Goal: Entertainment & Leisure: Browse casually

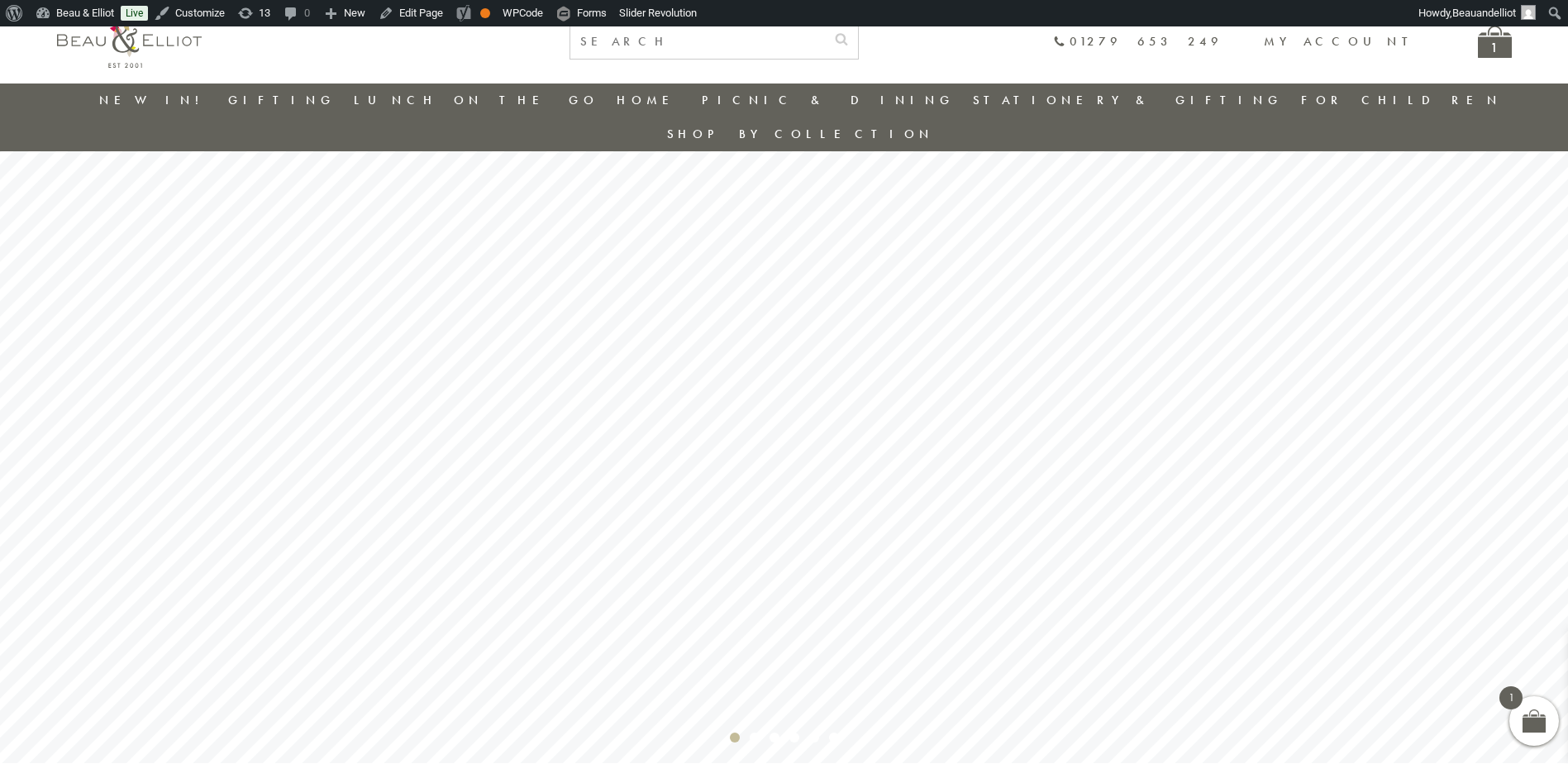
scroll to position [129, 0]
click at [833, 704] on rs-bullet "Video 2" at bounding box center [834, 709] width 10 height 10
click at [836, 704] on rs-bullet "Video 2" at bounding box center [834, 709] width 10 height 10
click at [811, 704] on rs-bullet "Video 1" at bounding box center [814, 709] width 10 height 10
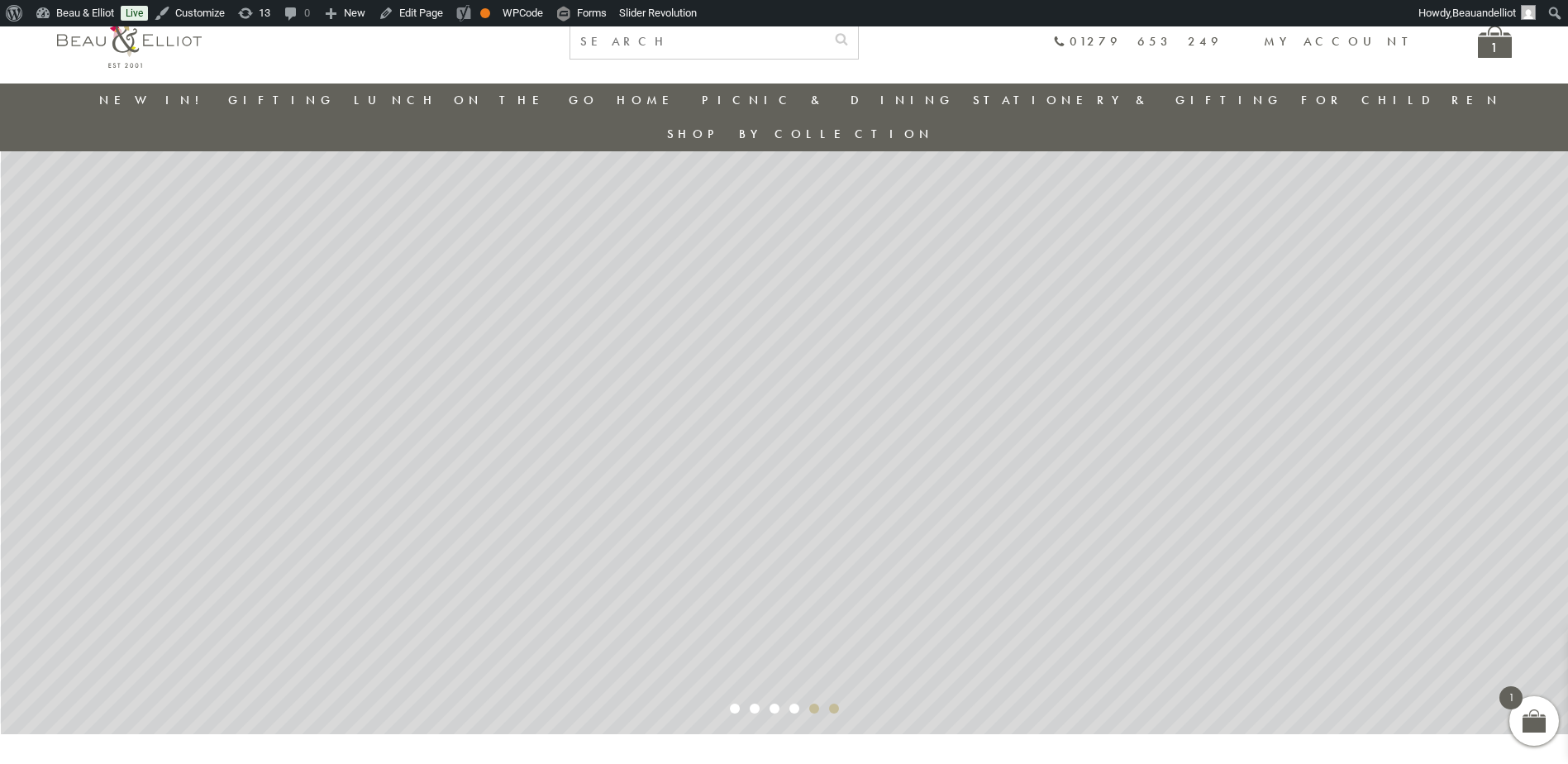
click at [839, 704] on rs-bullet "Video 2" at bounding box center [834, 709] width 10 height 10
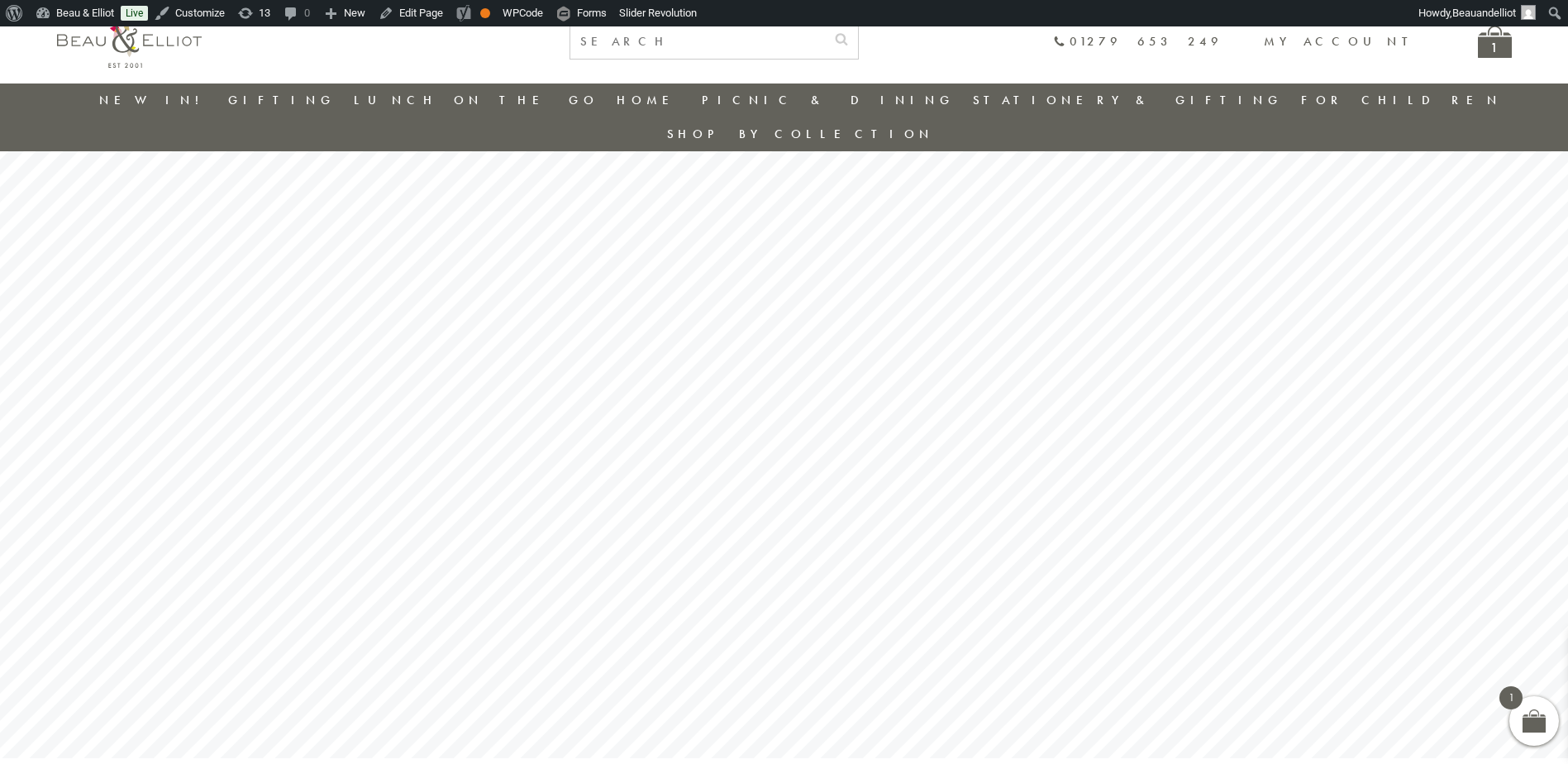
scroll to position [103, 0]
click at [833, 731] on rs-bullet "Video 2" at bounding box center [834, 735] width 10 height 10
click at [811, 731] on rs-bullet "Video 1" at bounding box center [814, 735] width 10 height 10
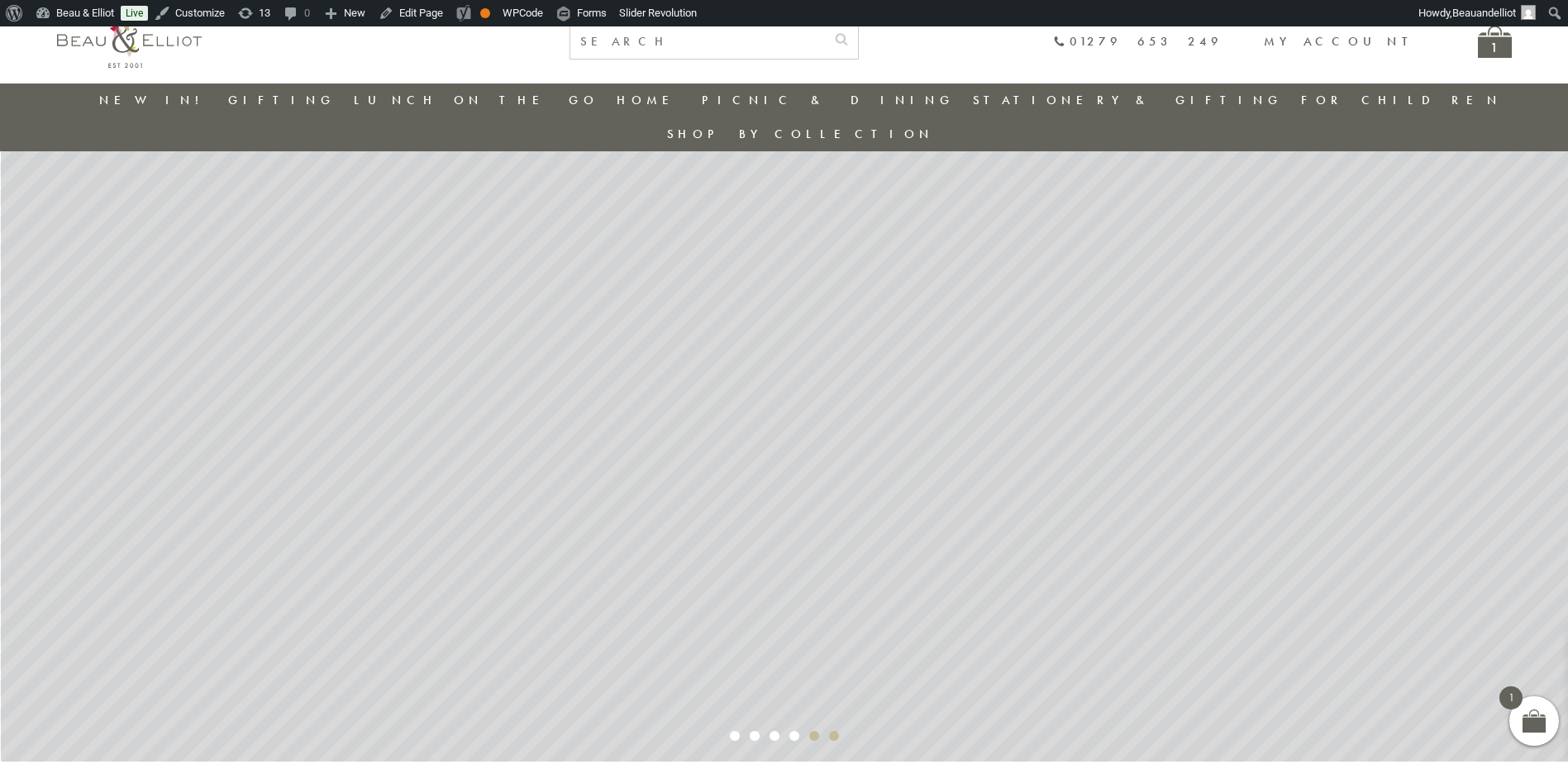
click at [834, 731] on rs-bullet "Video 2" at bounding box center [834, 735] width 10 height 10
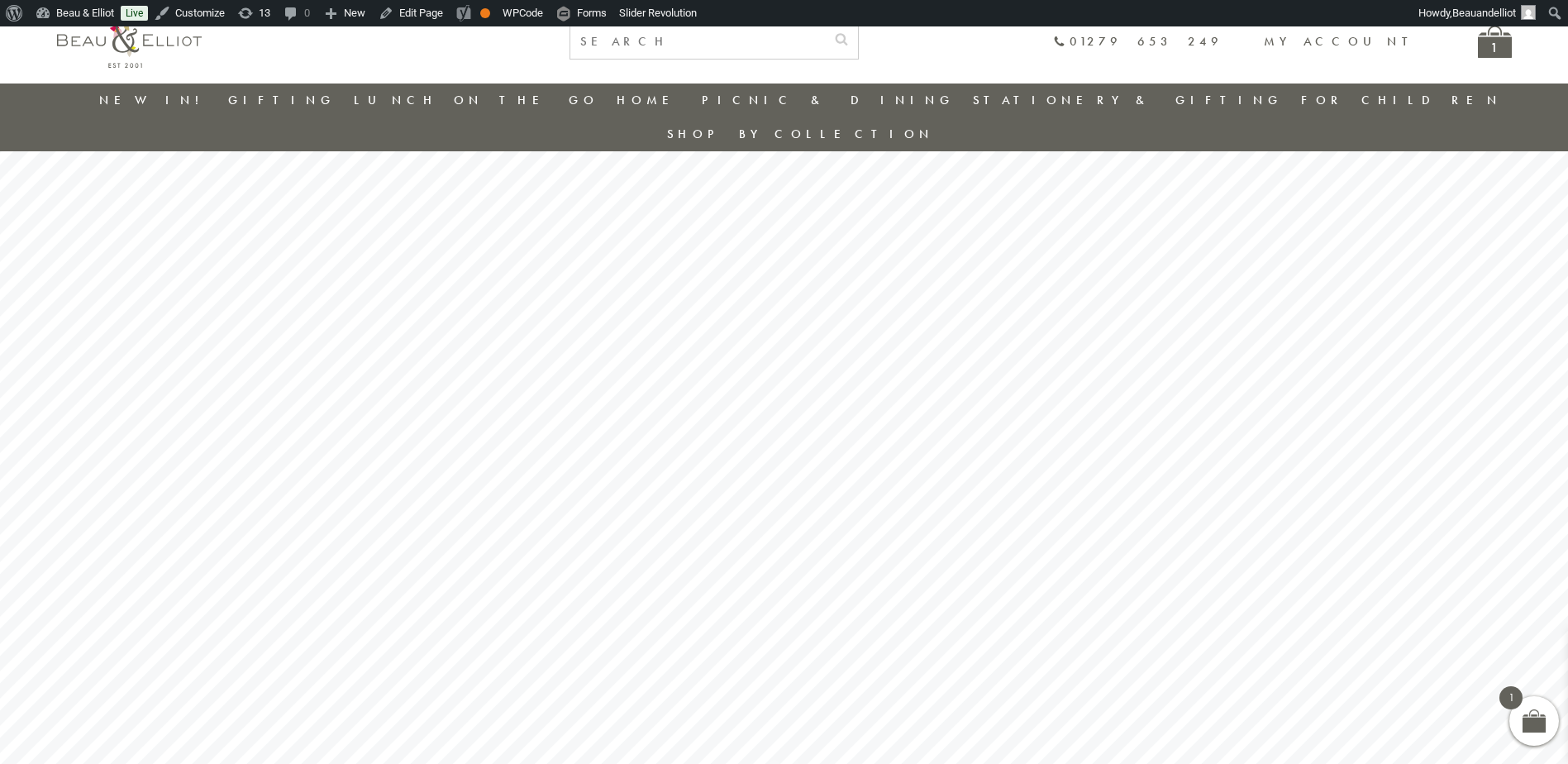
scroll to position [71, 0]
click at [831, 762] on rs-bullet "Video 2" at bounding box center [834, 767] width 10 height 10
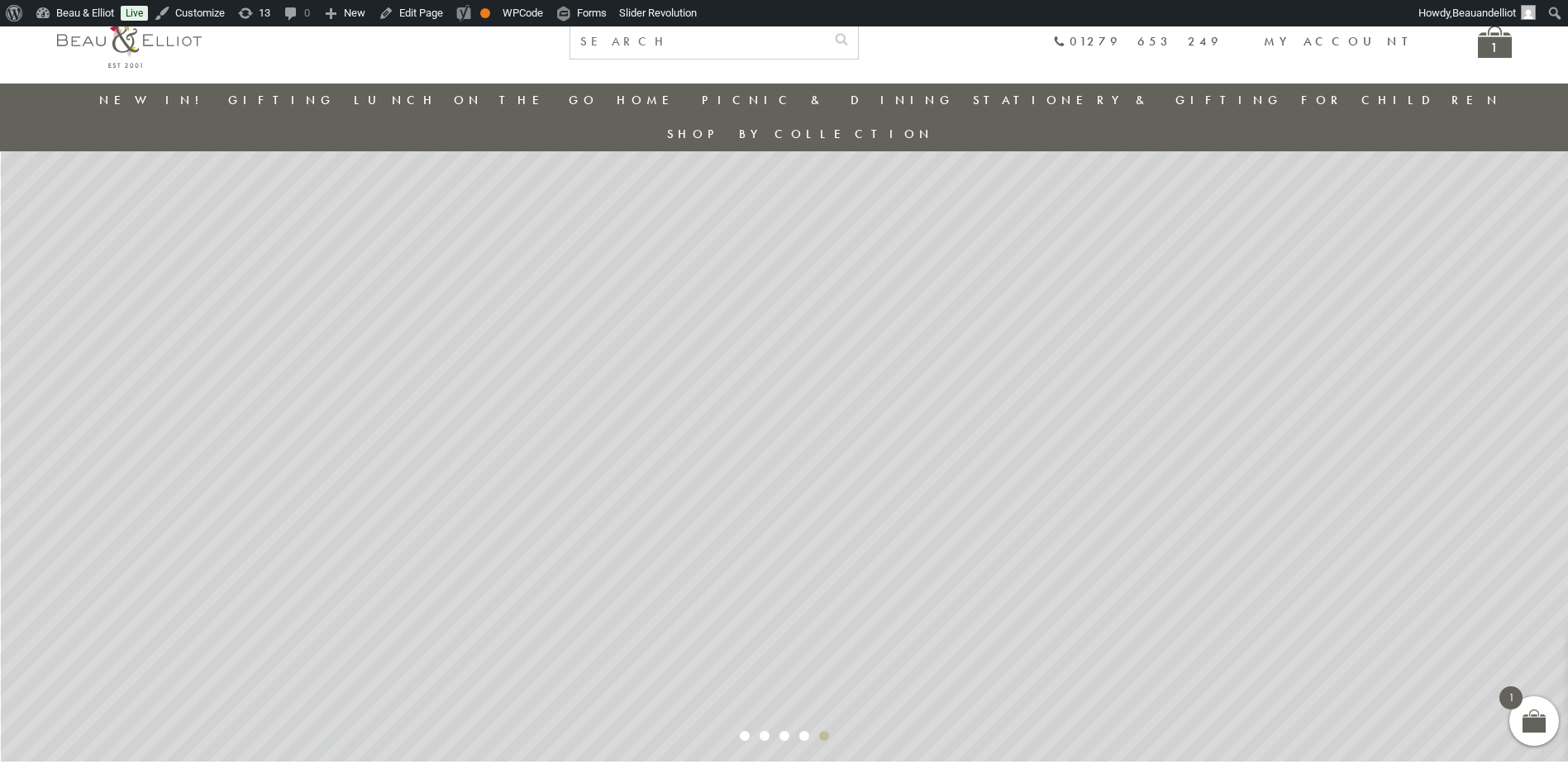
scroll to position [130, 0]
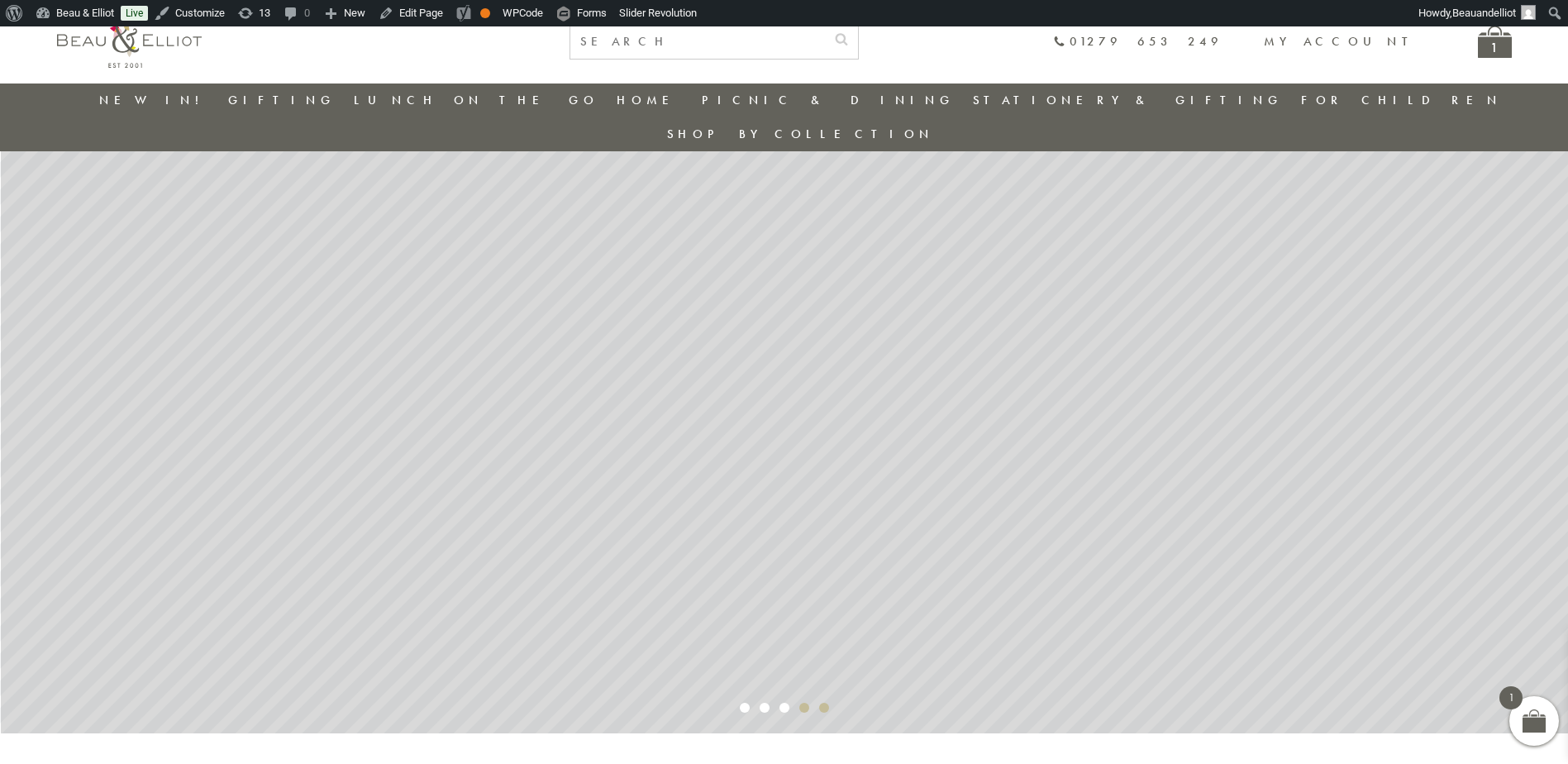
click at [805, 703] on rs-bullet "Video 2" at bounding box center [804, 708] width 10 height 10
